Goal: Book appointment/travel/reservation

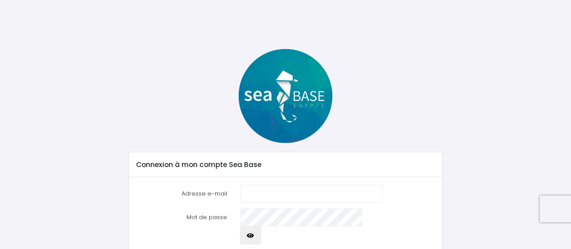
click at [388, 192] on div at bounding box center [312, 194] width 156 height 18
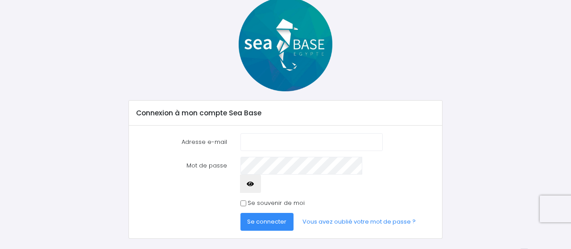
scroll to position [54, 0]
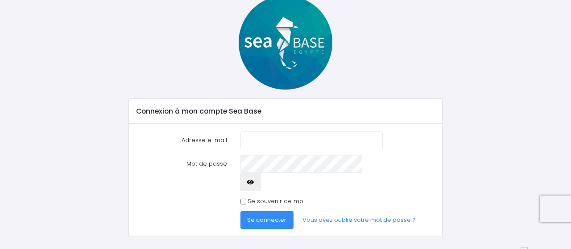
click at [211, 138] on label "Adresse e-mail" at bounding box center [182, 141] width 104 height 18
click at [240, 138] on input "Adresse e-mail" at bounding box center [311, 141] width 142 height 18
click at [251, 138] on input "Adresse e-mail" at bounding box center [311, 141] width 142 height 18
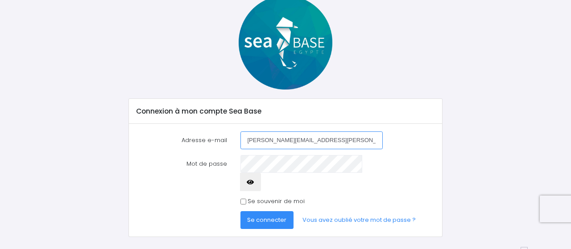
type input "maurici.franck@gmail.com"
click at [254, 211] on button "Se connecter" at bounding box center [267, 220] width 54 height 18
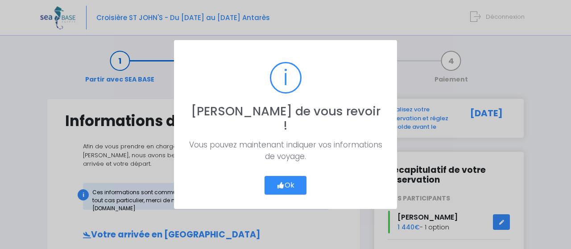
click at [281, 186] on icon "button" at bounding box center [281, 186] width 8 height 0
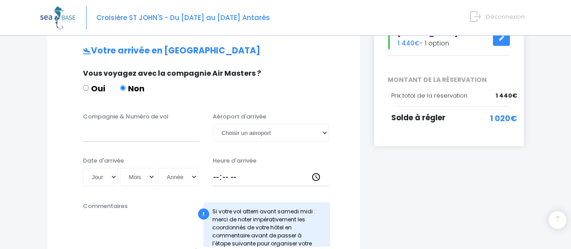
scroll to position [185, 0]
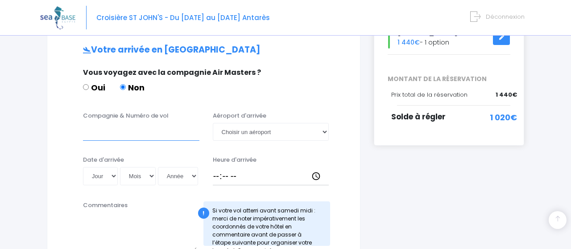
click at [117, 126] on input "Compagnie & Numéro de vol" at bounding box center [141, 132] width 116 height 18
type input "transvia"
click at [213, 123] on select "Choisir un aéroport Hurghada Marsa Alam" at bounding box center [271, 132] width 116 height 18
select select "Hurghada"
click option "Hurghada" at bounding box center [0, 0] width 0 height 0
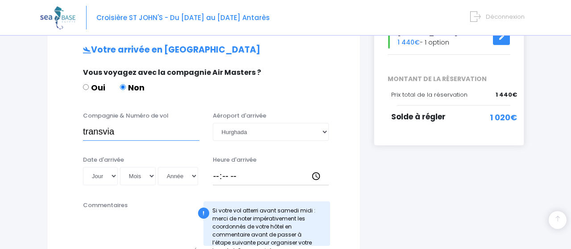
click at [138, 123] on input "transvia" at bounding box center [141, 132] width 116 height 18
type input "transvia TO8066"
click at [83, 167] on select "Jour 01 02 03 04 05 06 07 08 09 10 11 12 13 14 15 16 17 18 19 20 21 22 23 24 25…" at bounding box center [100, 176] width 35 height 18
select select "08"
click option "08" at bounding box center [0, 0] width 0 height 0
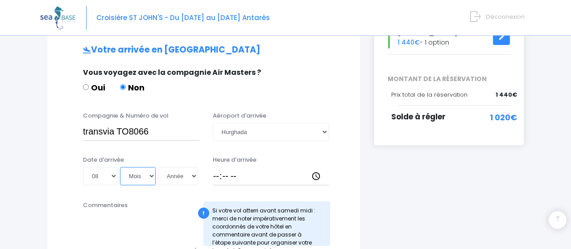
click at [120, 167] on select "Mois 01 02 03 04 05 06 07 08 09 10 11 12" at bounding box center [138, 176] width 36 height 18
select select "11"
click option "11" at bounding box center [0, 0] width 0 height 0
click at [158, 167] on select "Année 2045 2044 2043 2042 2041 2040 2039 2038 2037 2036 2035 2034 2033 2032 203…" at bounding box center [178, 176] width 40 height 18
select select "2025"
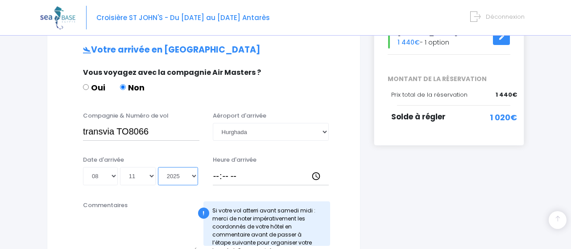
click option "2025" at bounding box center [0, 0] width 0 height 0
type input "2025-11-08"
click at [223, 169] on input "Heure d'arrivée" at bounding box center [271, 176] width 116 height 18
type input "12:55"
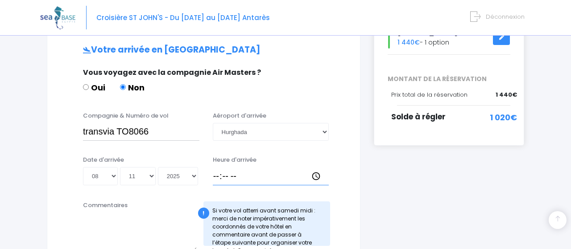
click at [224, 170] on input "Heure d'arrivée" at bounding box center [271, 176] width 116 height 18
type input "18:30"
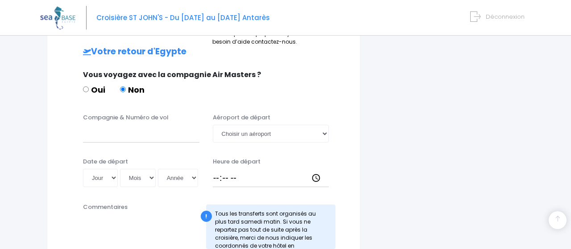
scroll to position [420, 0]
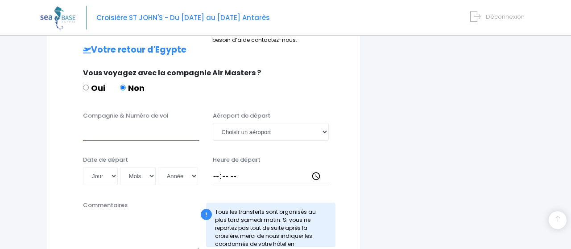
click at [95, 123] on input "Compagnie & Numéro de vol" at bounding box center [141, 132] width 116 height 18
click at [183, 123] on input "TRANSAVIA" at bounding box center [141, 132] width 116 height 18
type input "TRANSAVIA T08067"
click at [213, 123] on select "Choisir un aéroport Hurghada Marsa Alam" at bounding box center [271, 132] width 116 height 18
select select "Hurghada"
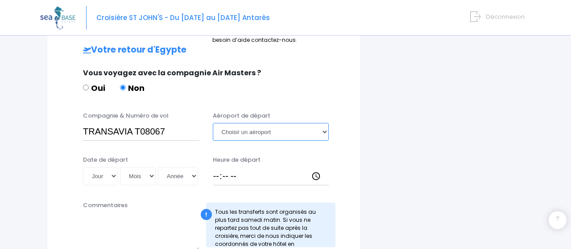
click option "Hurghada" at bounding box center [0, 0] width 0 height 0
click at [83, 167] on select "Jour 01 02 03 04 05 06 07 08 09 10 11 12 13 14 15 16 17 18 19 20 21 22 23 24 25…" at bounding box center [100, 176] width 35 height 18
click option "11" at bounding box center [0, 0] width 0 height 0
click at [83, 167] on select "Jour 01 02 03 04 05 06 07 08 09 10 11 12 13 14 15 16 17 18 19 20 21 22 23 24 25…" at bounding box center [100, 176] width 35 height 18
select select "15"
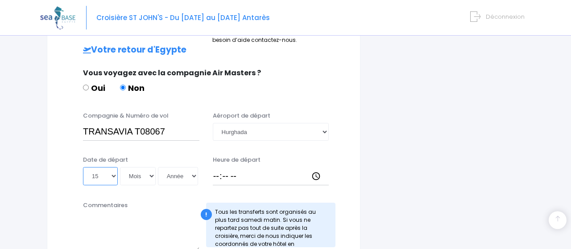
click option "15" at bounding box center [0, 0] width 0 height 0
click at [120, 167] on select "Mois 01 02 03 04 05 06 07 08 09 10 11 12" at bounding box center [138, 176] width 36 height 18
select select "11"
click option "11" at bounding box center [0, 0] width 0 height 0
click at [158, 167] on select "Année 2045 2044 2043 2042 2041 2040 2039 2038 2037 2036 2035 2034 2033 2032 203…" at bounding box center [178, 176] width 40 height 18
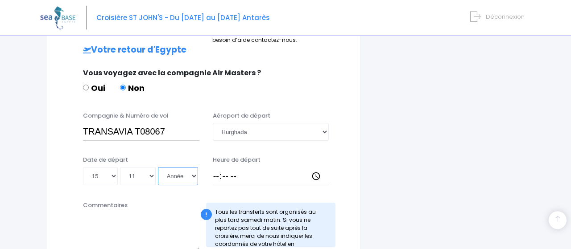
select select "2025"
click option "2025" at bounding box center [0, 0] width 0 height 0
type input "2025-11-15"
click at [219, 169] on input "Heure de départ" at bounding box center [271, 176] width 116 height 18
type input "19:25"
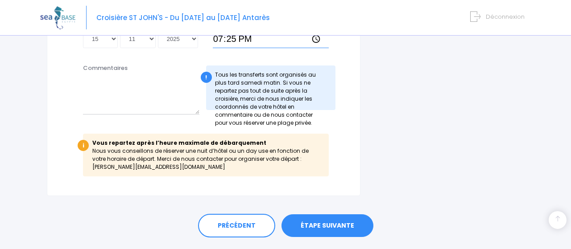
scroll to position [572, 0]
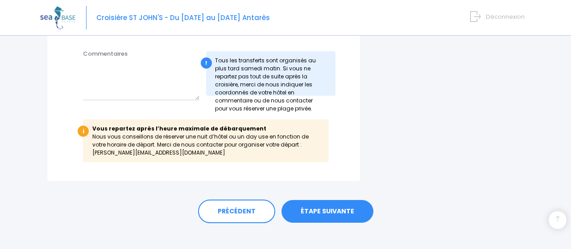
click at [350, 201] on link "ÉTAPE SUIVANTE" at bounding box center [327, 211] width 92 height 23
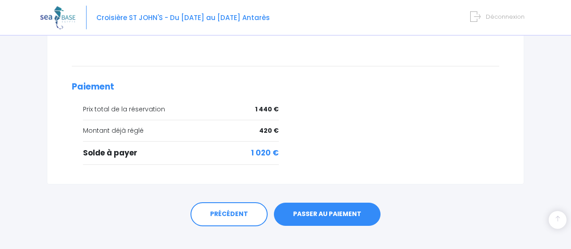
scroll to position [376, 0]
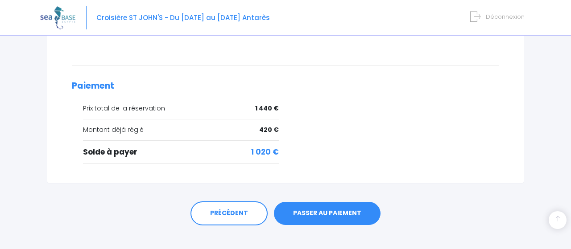
click at [346, 207] on link "PASSER AU PAIEMENT" at bounding box center [327, 213] width 107 height 23
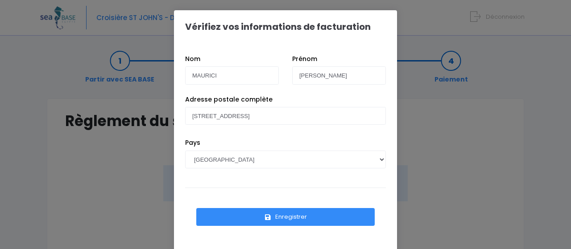
click at [295, 218] on button "Enregistrer" at bounding box center [285, 217] width 178 height 18
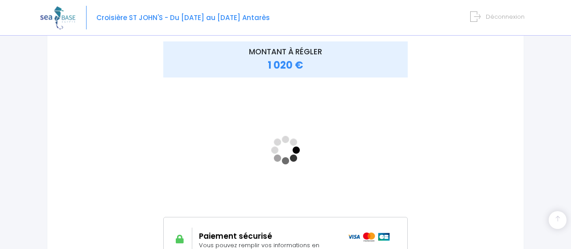
scroll to position [152, 0]
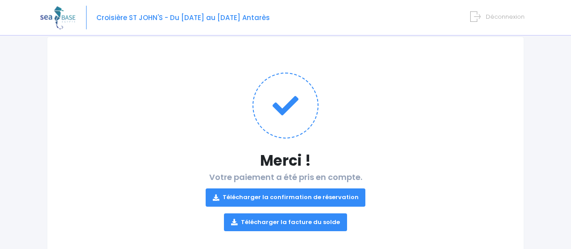
scroll to position [85, 0]
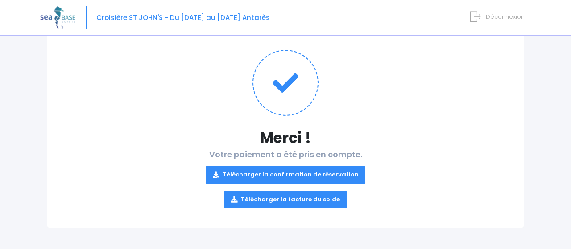
click at [299, 174] on link "Télécharger la confirmation de réservation" at bounding box center [286, 175] width 160 height 18
click at [270, 200] on link "Télécharger la facture du solde" at bounding box center [285, 200] width 123 height 18
